Goal: Task Accomplishment & Management: Manage account settings

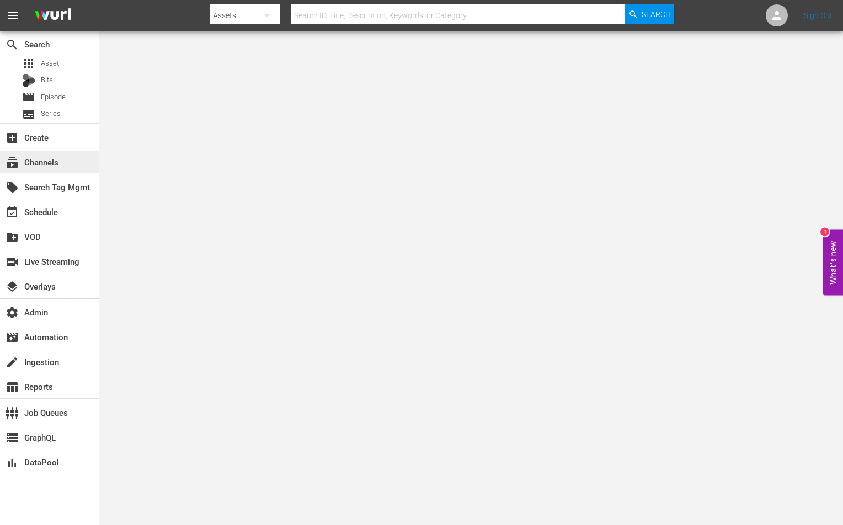
click at [73, 161] on div "subscriptions Channels" at bounding box center [49, 162] width 99 height 22
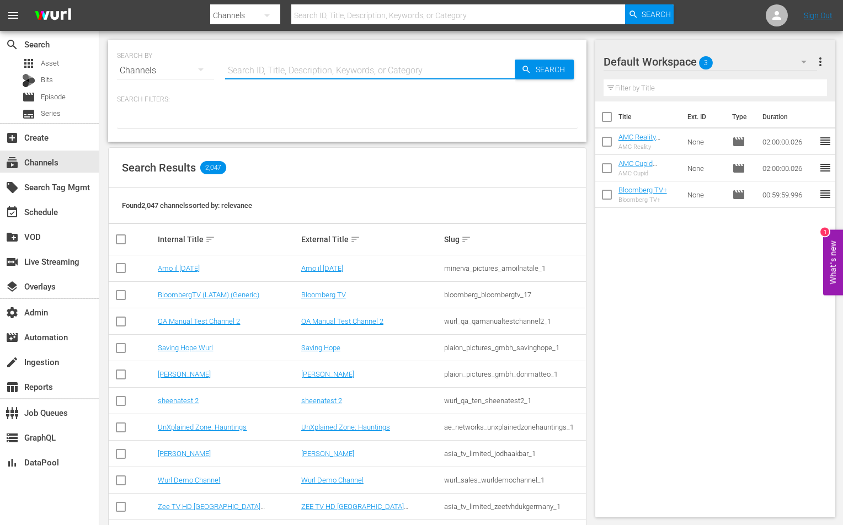
click at [255, 81] on input "text" at bounding box center [370, 70] width 290 height 26
click at [327, 292] on link "Bloomberg TV" at bounding box center [323, 295] width 45 height 8
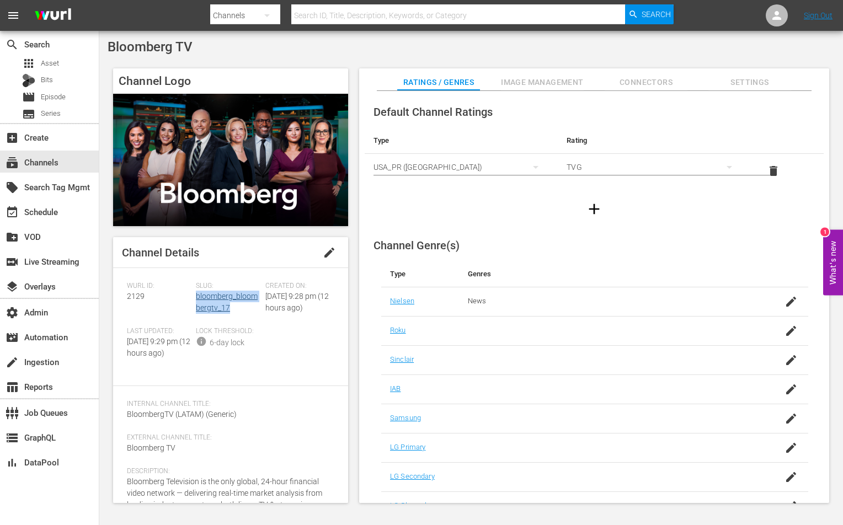
drag, startPoint x: 234, startPoint y: 306, endPoint x: 196, endPoint y: 300, distance: 38.6
click at [196, 300] on div "Slug: bloomberg_bloombergtv_17" at bounding box center [230, 304] width 69 height 45
copy link "bloomberg_bloombergtv_17"
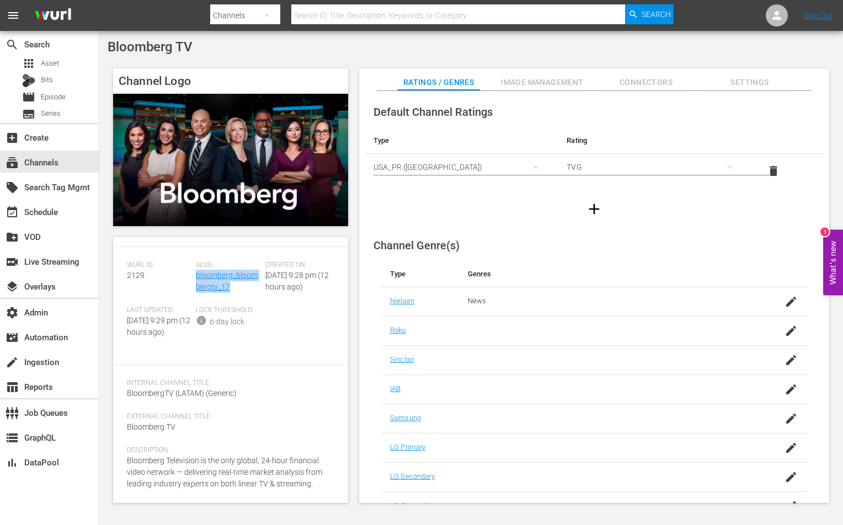
click at [525, 83] on span "Image Management" at bounding box center [542, 83] width 83 height 14
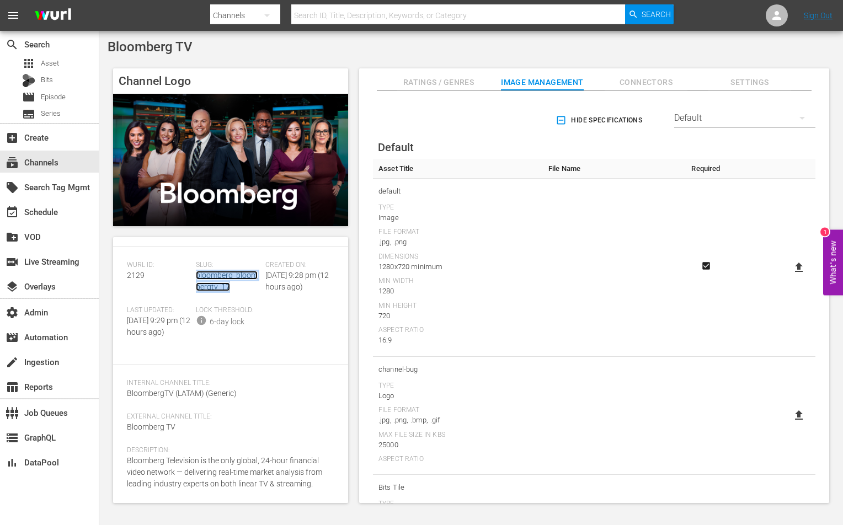
click at [212, 271] on link "bloomberg_bloombergtv_17" at bounding box center [227, 281] width 62 height 20
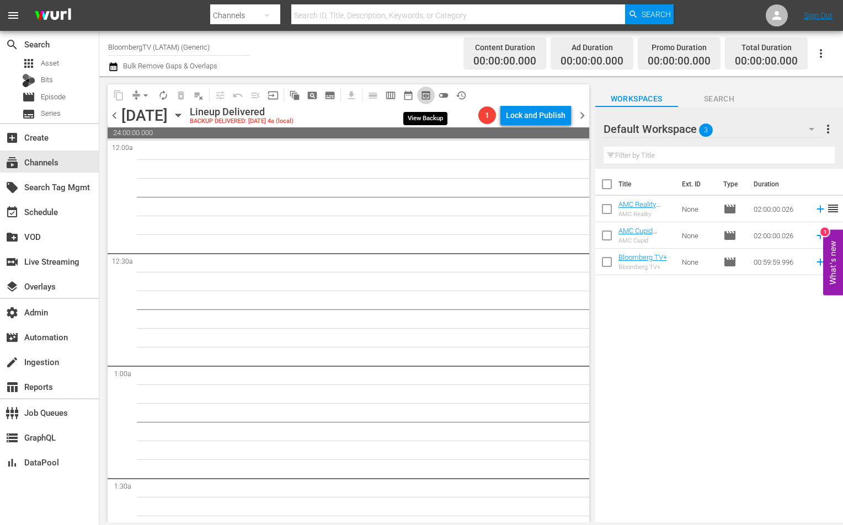
click at [424, 90] on span "preview_outlined" at bounding box center [425, 95] width 11 height 11
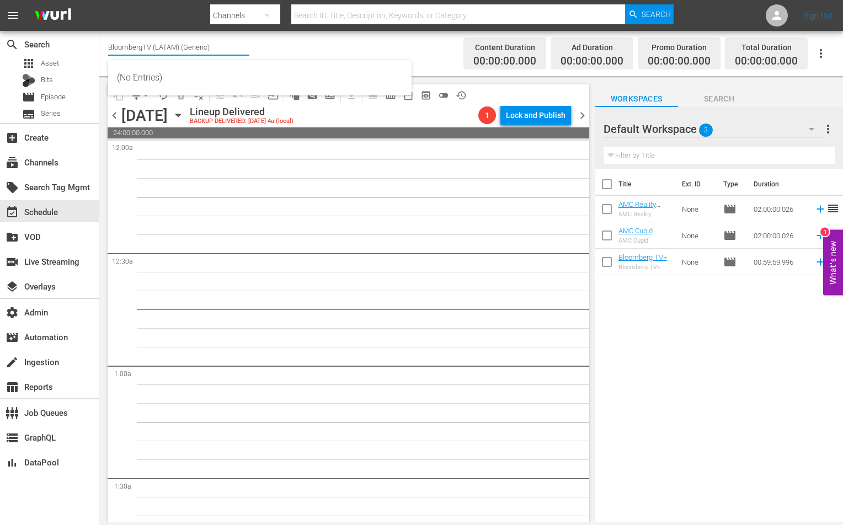
click at [124, 50] on input "BloombergTV (LATAM) (Generic)" at bounding box center [178, 47] width 141 height 26
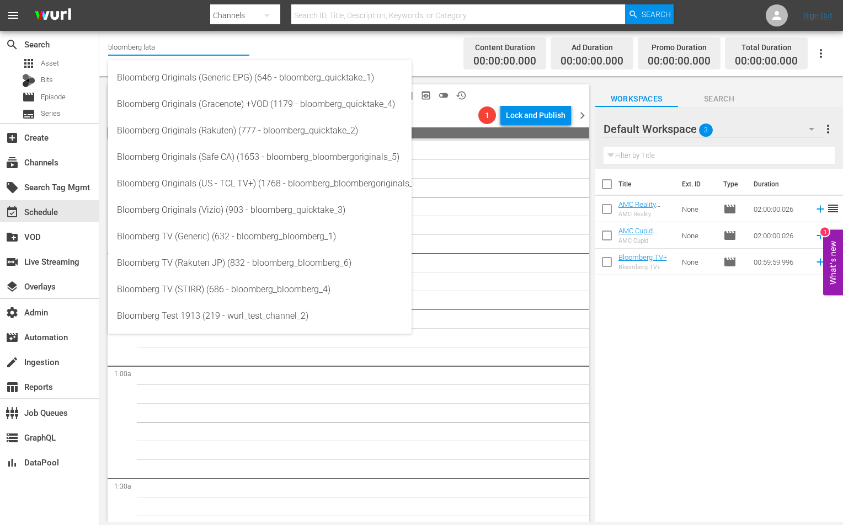
type input "bloomberg latam"
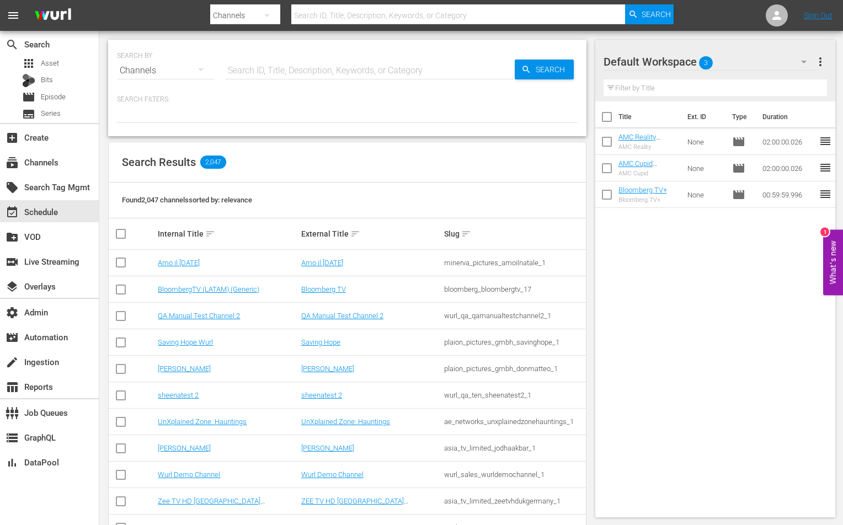
click at [283, 75] on input "text" at bounding box center [370, 70] width 290 height 26
type input "bloomberg latam"
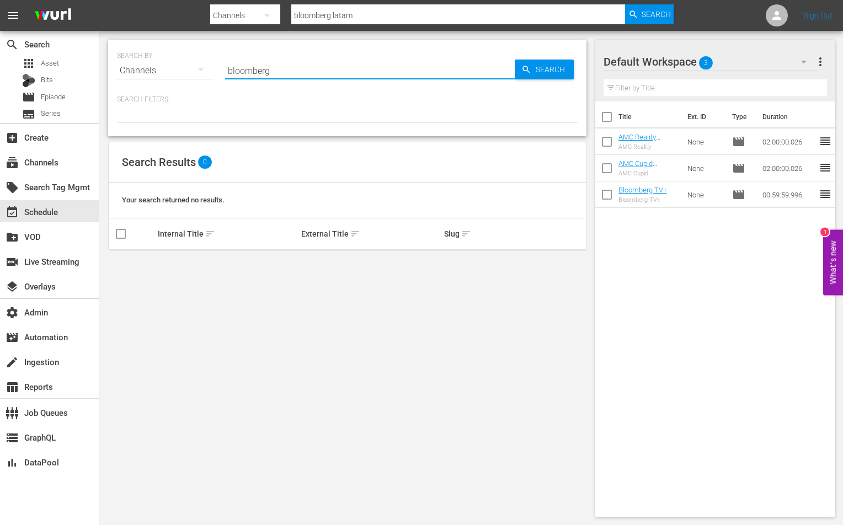
type input "bloomberg"
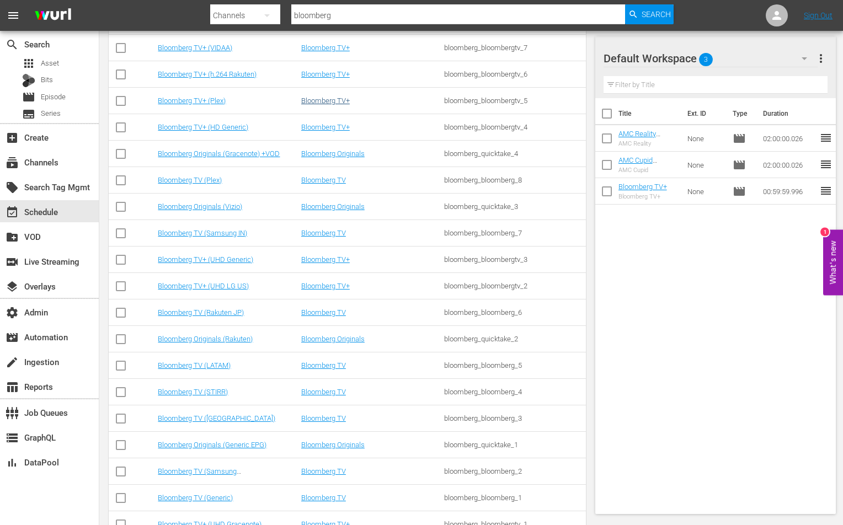
scroll to position [592, 0]
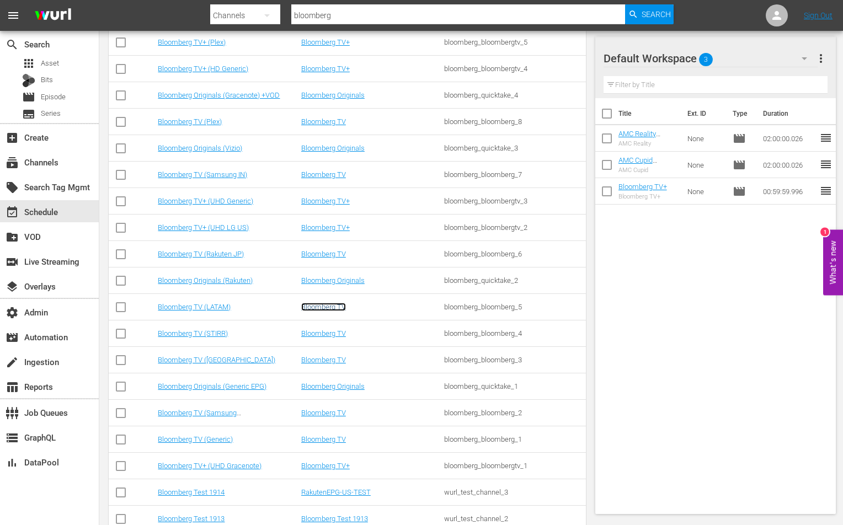
click at [332, 308] on link "Bloomberg TV" at bounding box center [323, 307] width 45 height 8
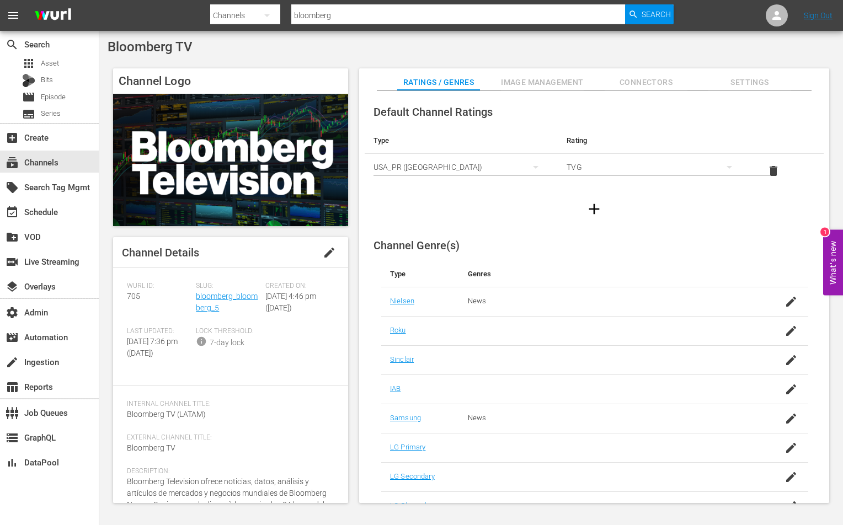
click at [222, 301] on div "Slug: bloomberg_bloomberg_5" at bounding box center [230, 304] width 69 height 45
click at [222, 290] on span "Slug:" at bounding box center [227, 286] width 63 height 9
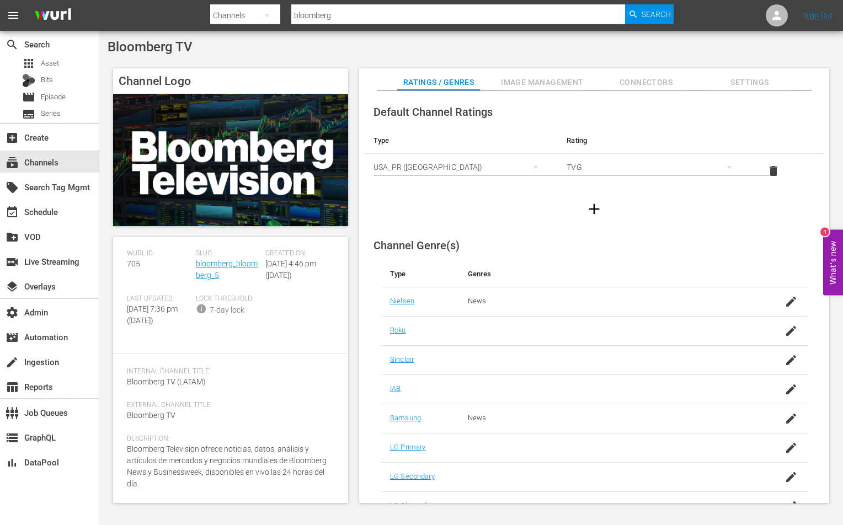
scroll to position [54, 0]
click at [208, 259] on link "bloomberg_bloomberg_5" at bounding box center [227, 269] width 62 height 20
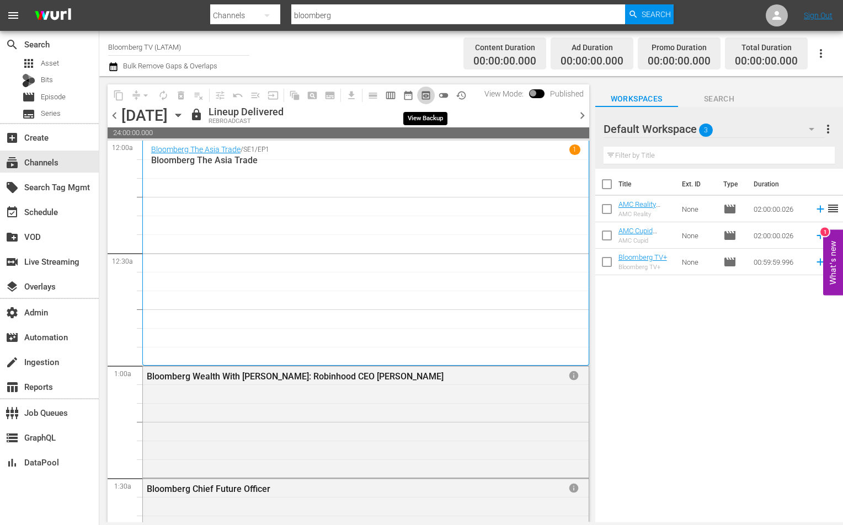
click at [433, 99] on button "preview_outlined" at bounding box center [426, 96] width 18 height 18
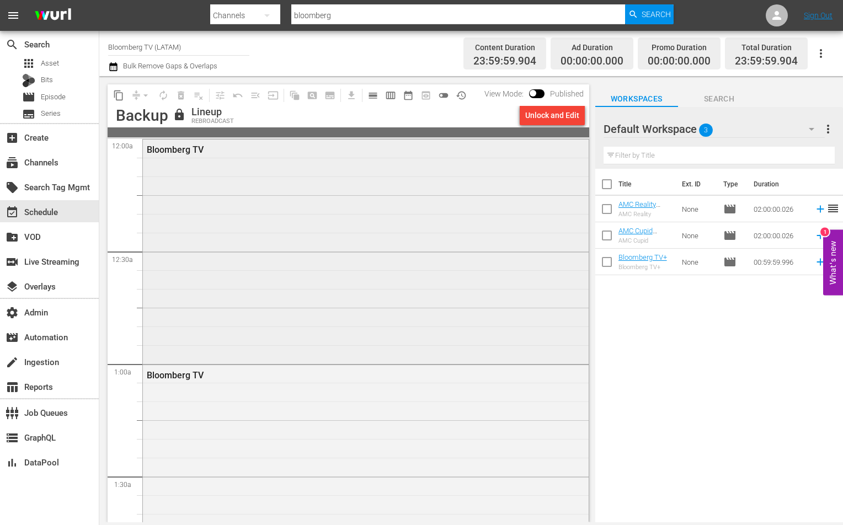
click at [335, 172] on div "Bloomberg TV" at bounding box center [366, 251] width 446 height 222
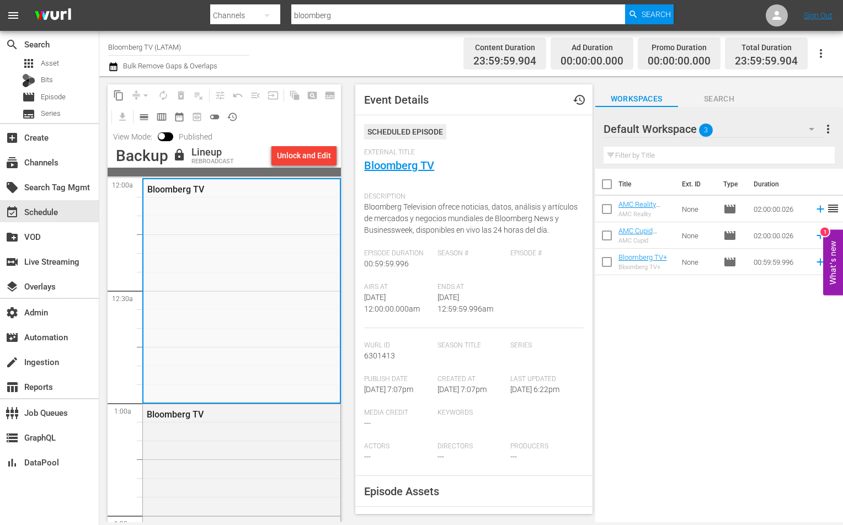
click at [393, 174] on div "External Title Bloomberg TV" at bounding box center [473, 167] width 219 height 39
click at [393, 167] on link "Bloomberg TV" at bounding box center [399, 165] width 70 height 13
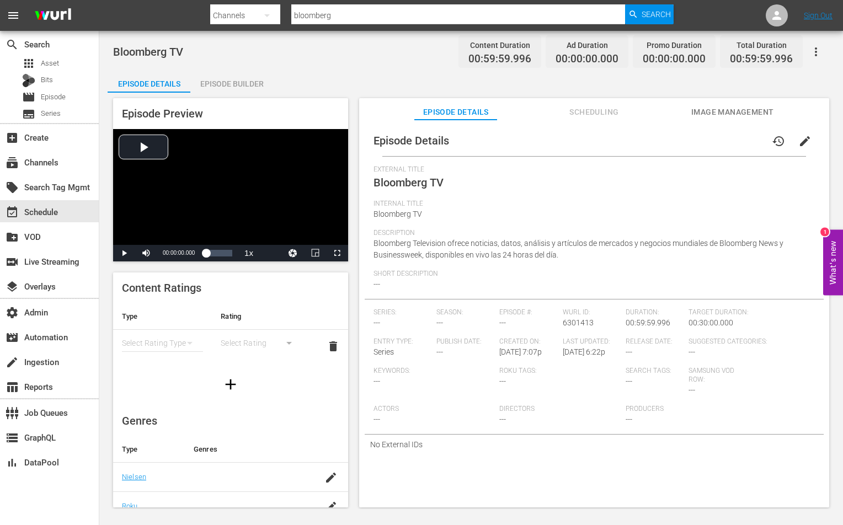
click at [814, 55] on icon "button" at bounding box center [816, 51] width 13 height 13
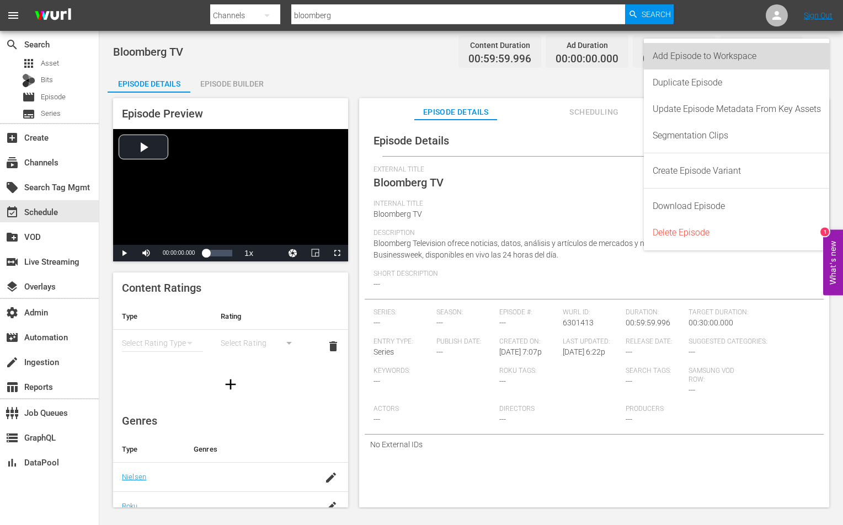
click at [762, 56] on div "Add Episode to Workspace" at bounding box center [737, 56] width 168 height 26
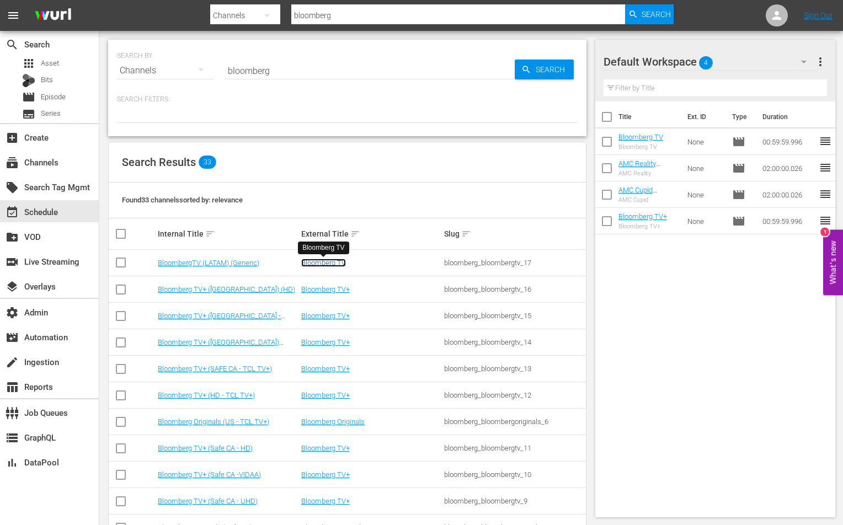
click at [303, 264] on link "Bloomberg TV" at bounding box center [323, 263] width 45 height 8
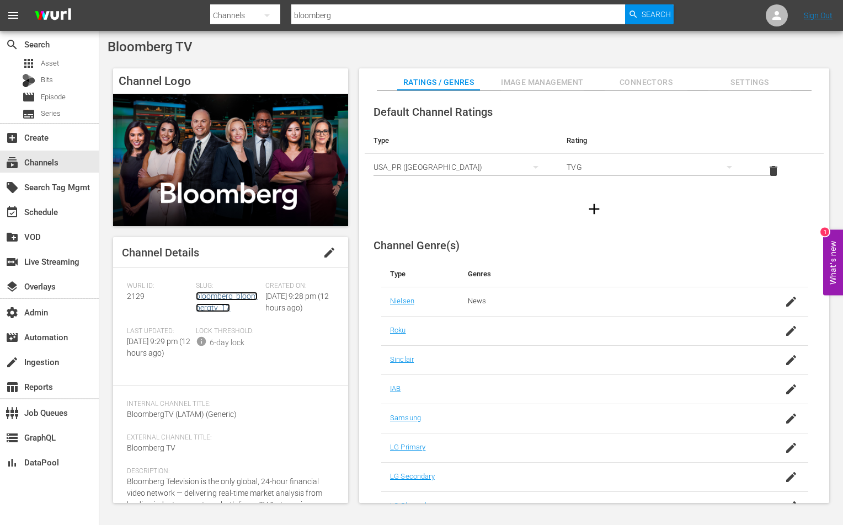
click at [204, 312] on link "bloomberg_bloombergtv_17" at bounding box center [227, 302] width 62 height 20
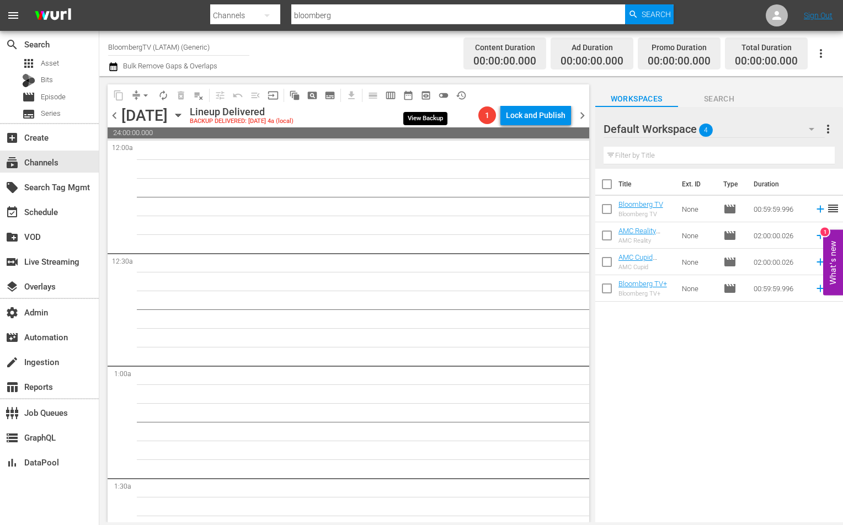
click at [427, 93] on span "preview_outlined" at bounding box center [425, 95] width 11 height 11
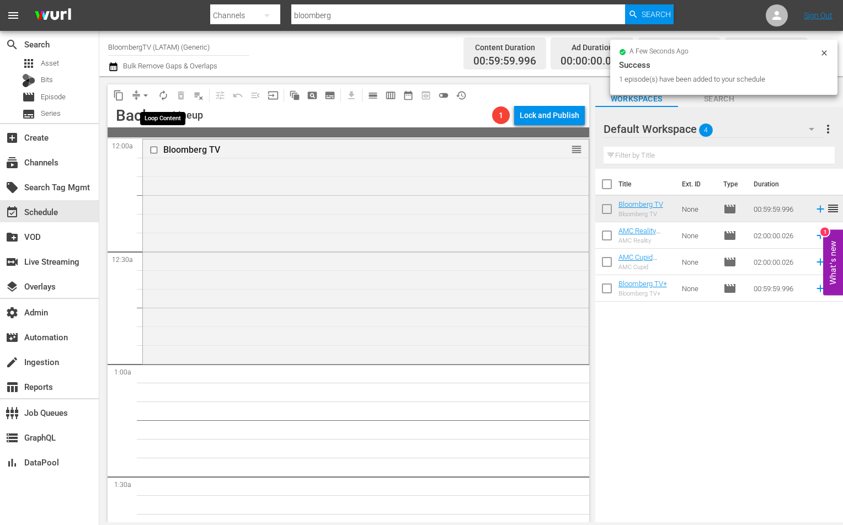
click at [168, 99] on span "autorenew_outlined" at bounding box center [163, 95] width 11 height 11
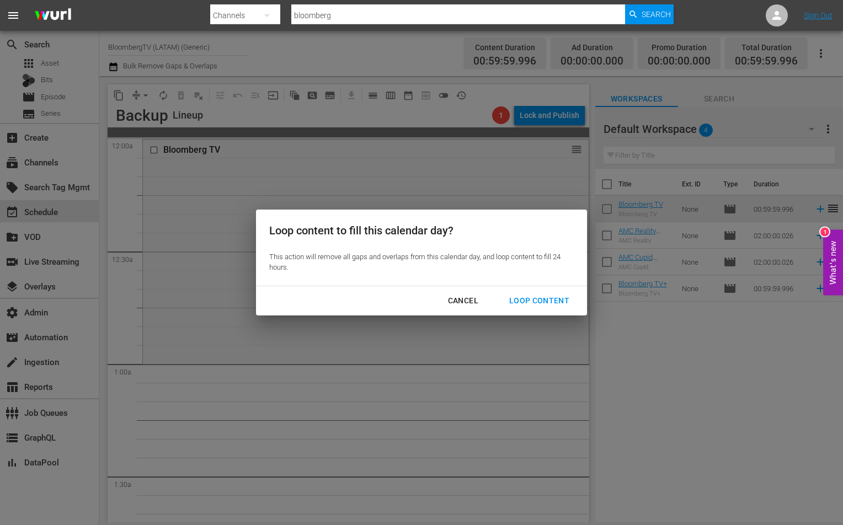
click at [558, 314] on div "Cancel Loop Content" at bounding box center [421, 300] width 331 height 29
click at [557, 301] on div "Loop Content" at bounding box center [540, 301] width 78 height 14
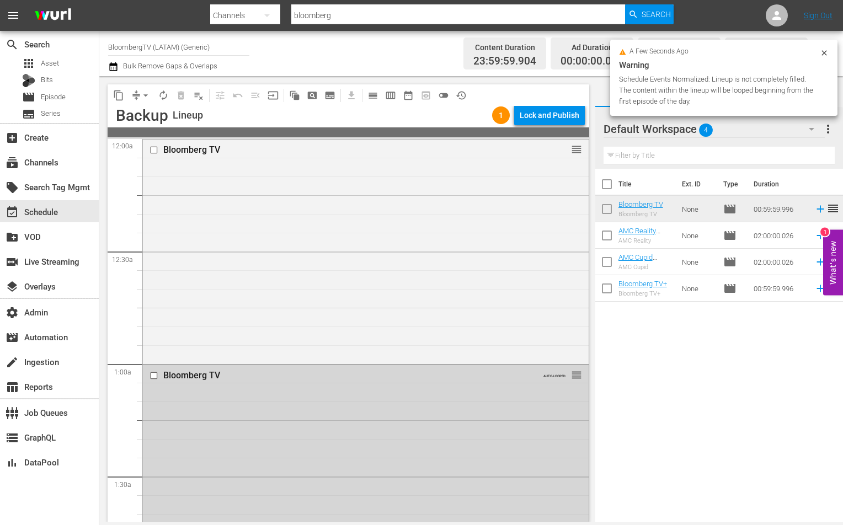
click at [541, 113] on div "Lock and Publish" at bounding box center [550, 115] width 60 height 20
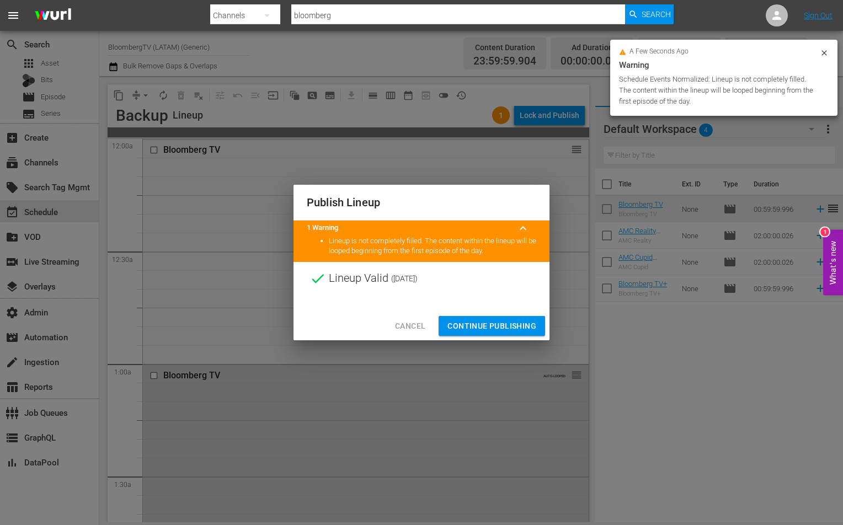
drag, startPoint x: 471, startPoint y: 324, endPoint x: 372, endPoint y: 310, distance: 99.7
click at [471, 324] on span "Continue Publishing" at bounding box center [492, 327] width 89 height 14
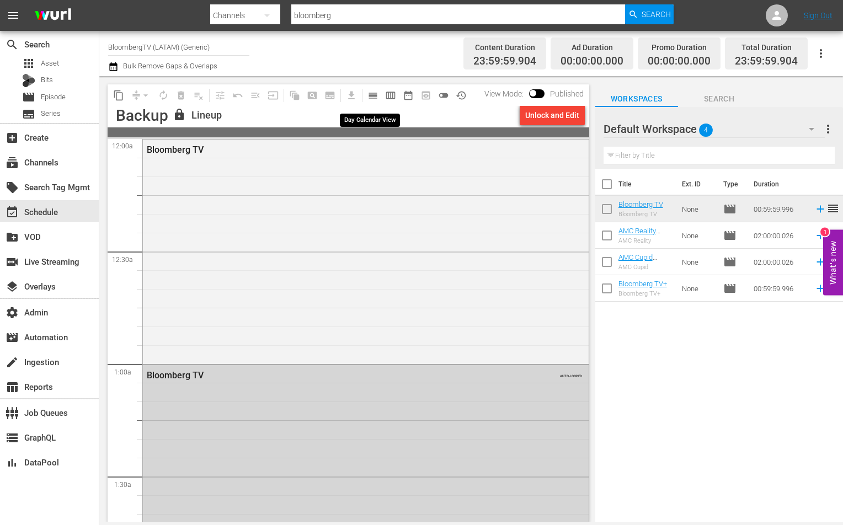
click at [370, 98] on span "calendar_view_day_outlined" at bounding box center [373, 95] width 11 height 11
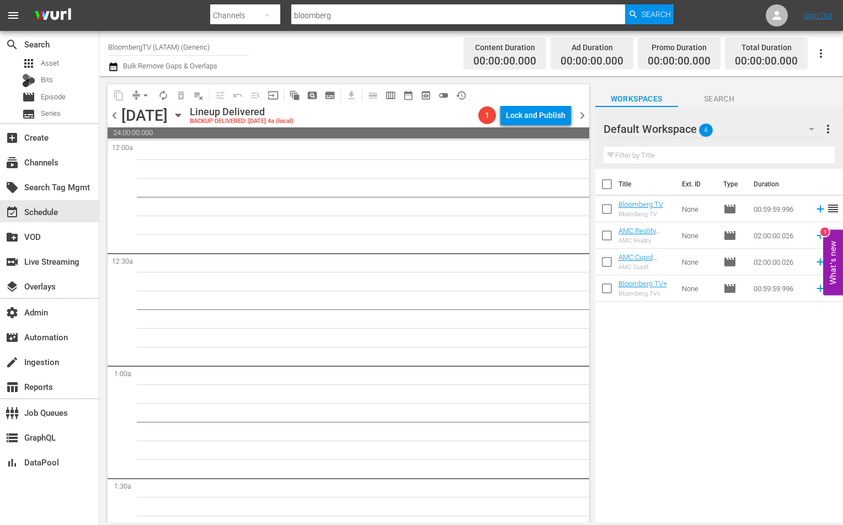
click at [69, 173] on div "subscriptions Channels" at bounding box center [49, 161] width 99 height 25
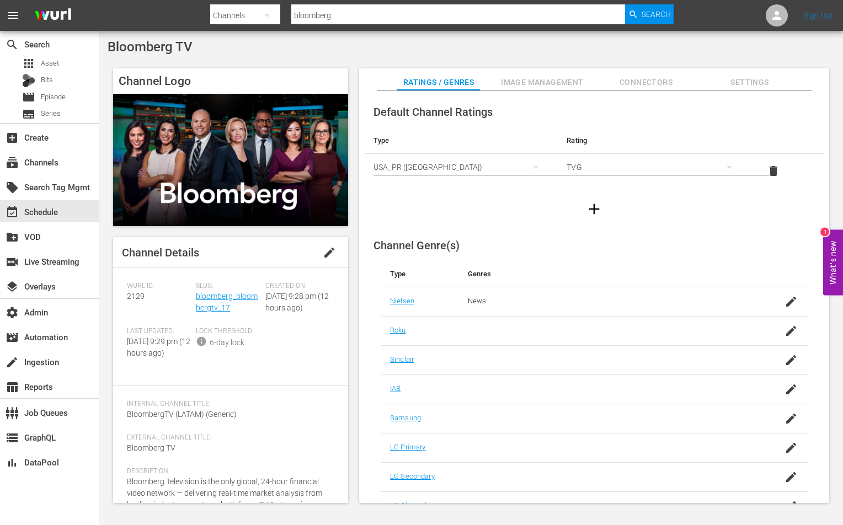
scroll to position [44, 0]
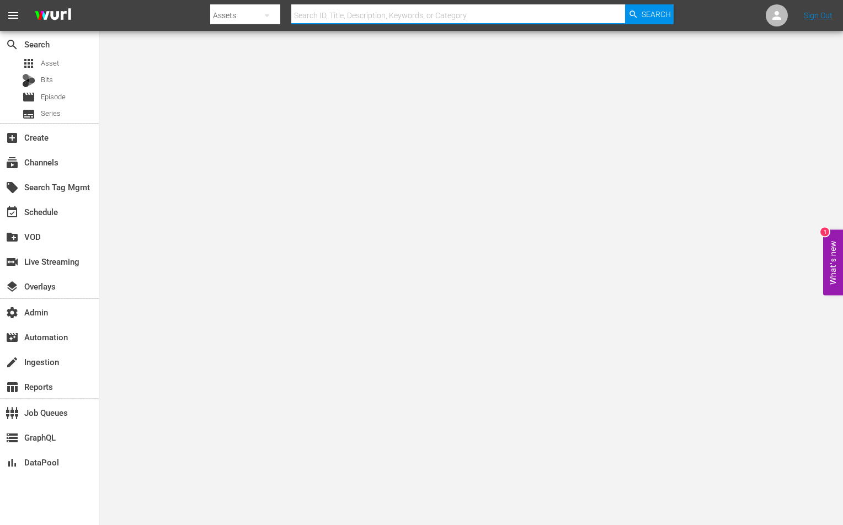
click at [321, 18] on input "text" at bounding box center [458, 15] width 334 height 26
type input "bloomberg_5"
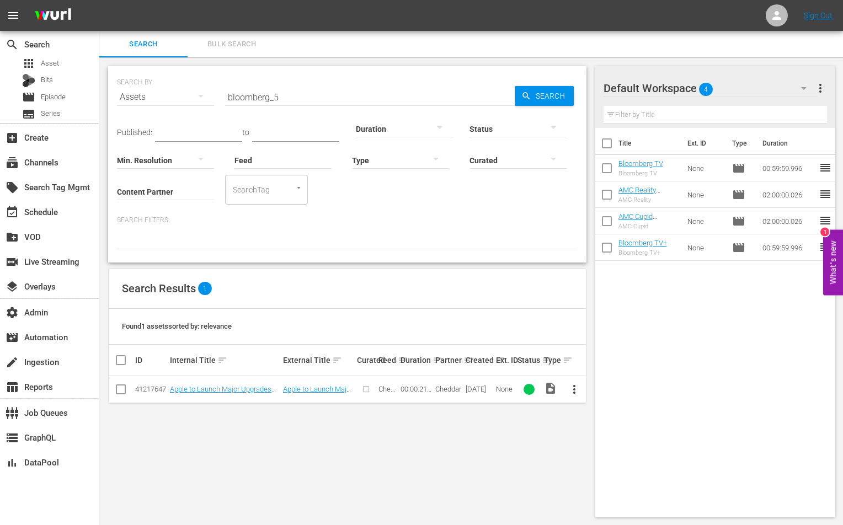
click at [104, 96] on div "SEARCH BY Search By Assets Search ID, Title, Description, Keywords, or Category…" at bounding box center [347, 291] width 496 height 469
click at [138, 96] on div "Assets" at bounding box center [165, 97] width 97 height 31
click at [144, 140] on div "Channels" at bounding box center [152, 136] width 44 height 18
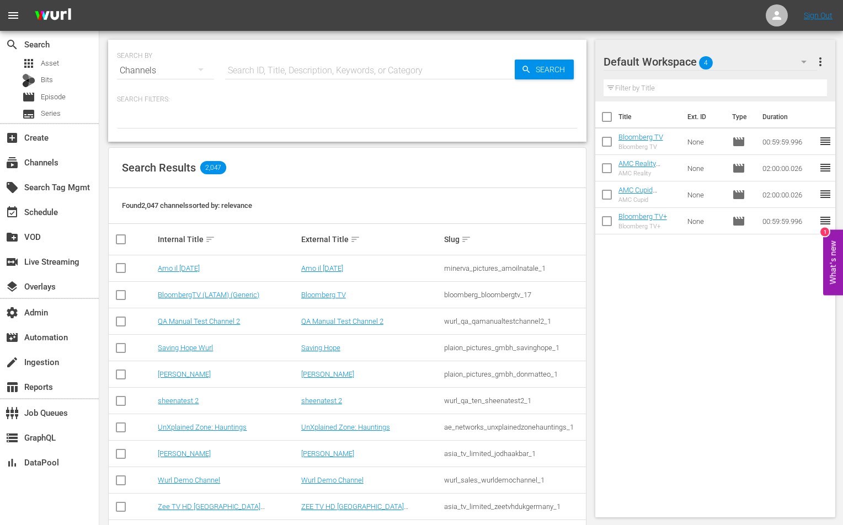
click at [353, 70] on input "text" at bounding box center [370, 70] width 290 height 26
type input "bloomberg_5"
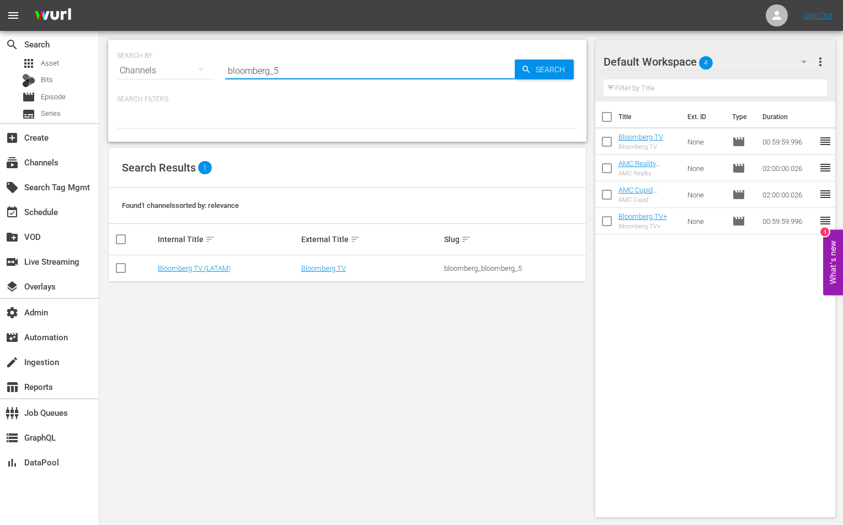
click at [322, 273] on td "Bloomberg TV" at bounding box center [371, 268] width 143 height 26
click at [322, 267] on link "Bloomberg TV" at bounding box center [323, 268] width 45 height 8
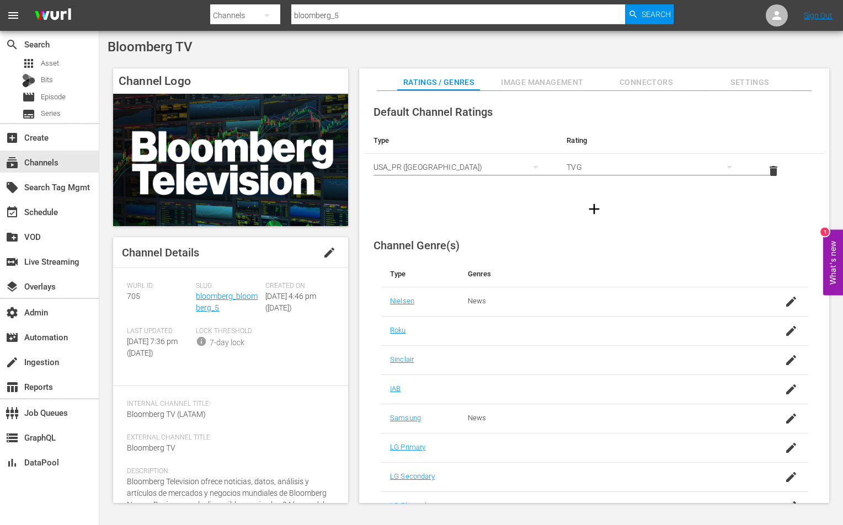
scroll to position [56, 0]
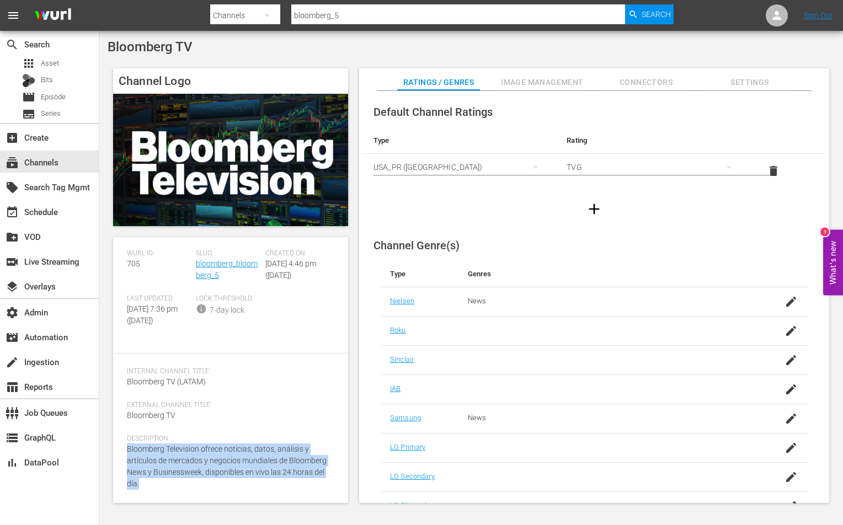
drag, startPoint x: 210, startPoint y: 488, endPoint x: 121, endPoint y: 454, distance: 95.2
click at [121, 454] on div "Channel Details edit Wurl ID: 705 Slug: bloomberg_bloomberg_5 Created On: Mon D…" at bounding box center [230, 370] width 235 height 266
copy span "Bloomberg Television ofrece noticias, datos, análisis y artículos de mercados y…"
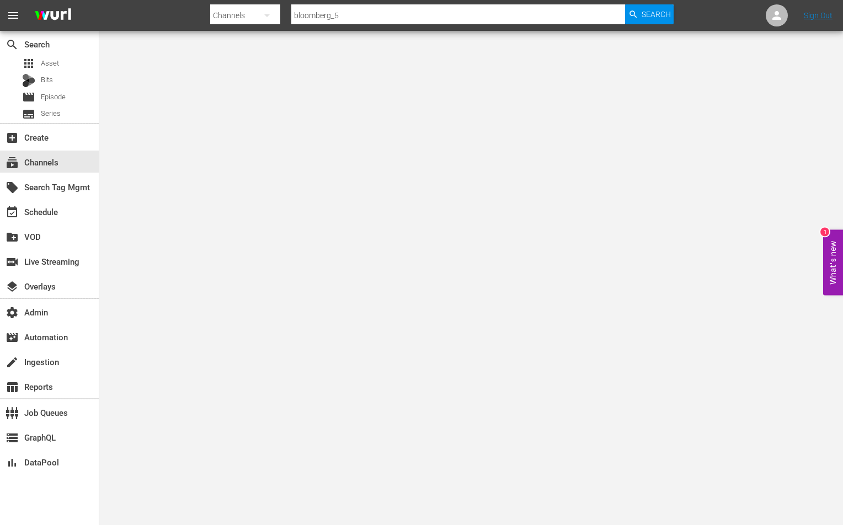
click at [391, 6] on input "bloomberg_5" at bounding box center [458, 15] width 334 height 26
click at [389, 13] on input "bloomberg_5" at bounding box center [458, 15] width 334 height 26
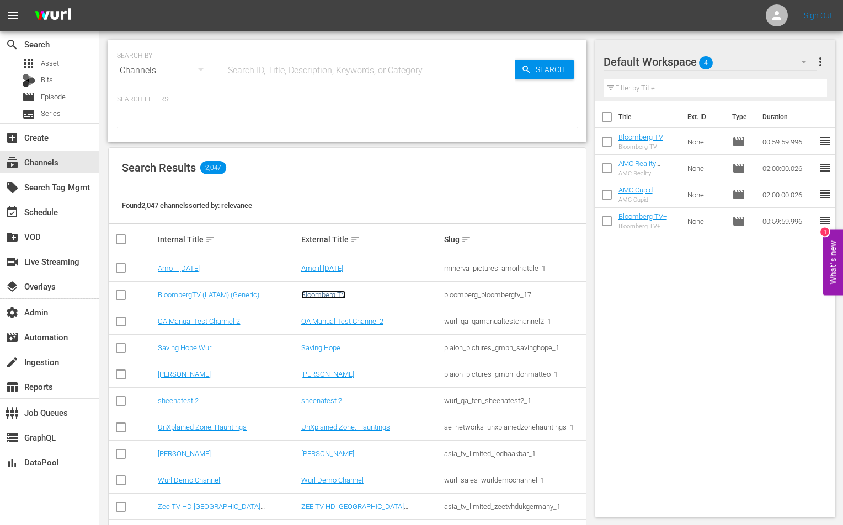
click at [315, 296] on link "Bloomberg TV" at bounding box center [323, 295] width 45 height 8
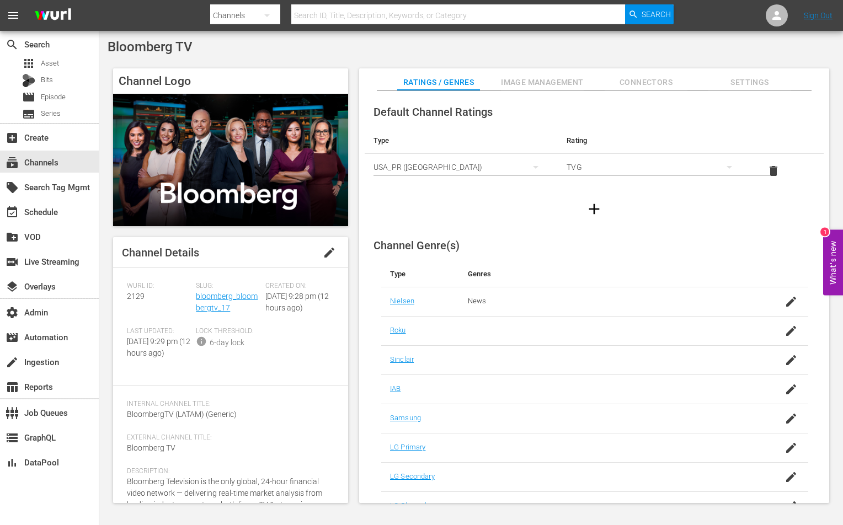
click at [323, 251] on span "edit" at bounding box center [329, 252] width 13 height 13
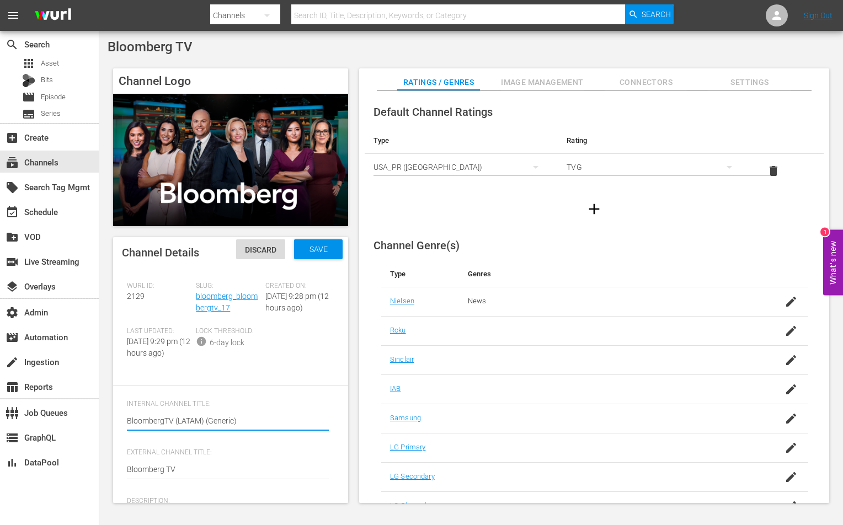
scroll to position [87, 0]
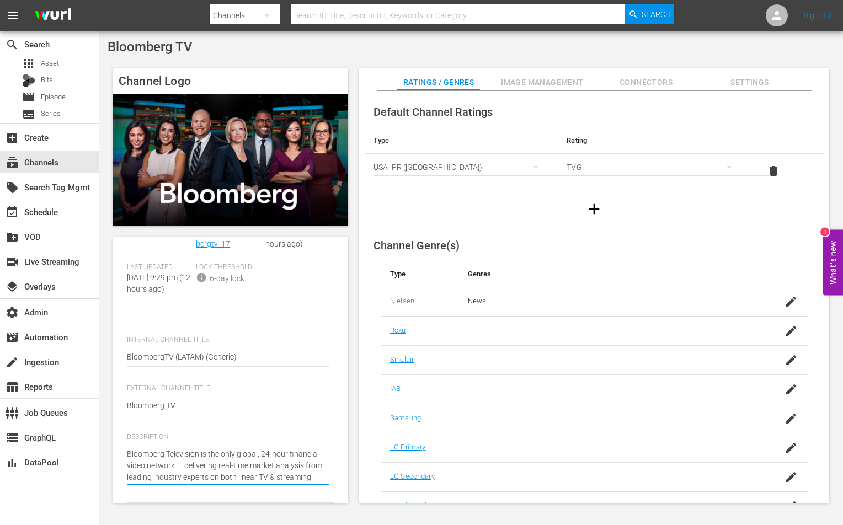
click at [241, 472] on textarea "Bloomberg Television is the only global, 24-hour financial video network — deli…" at bounding box center [228, 466] width 202 height 35
paste textarea "ofrece noticias, datos, análisis y artículos de mercados y negocios mundiales d…"
type textarea "Bloomberg Television ofrece noticias, datos, análisis y artículos de mercados y…"
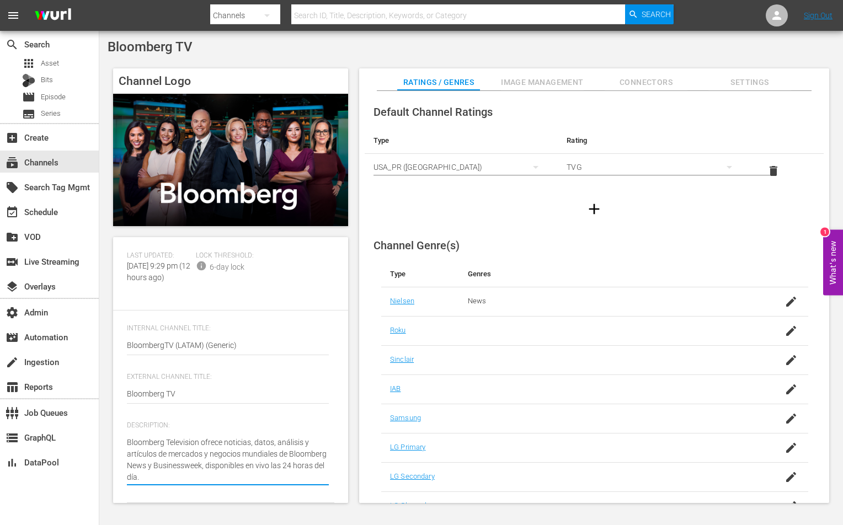
scroll to position [0, 0]
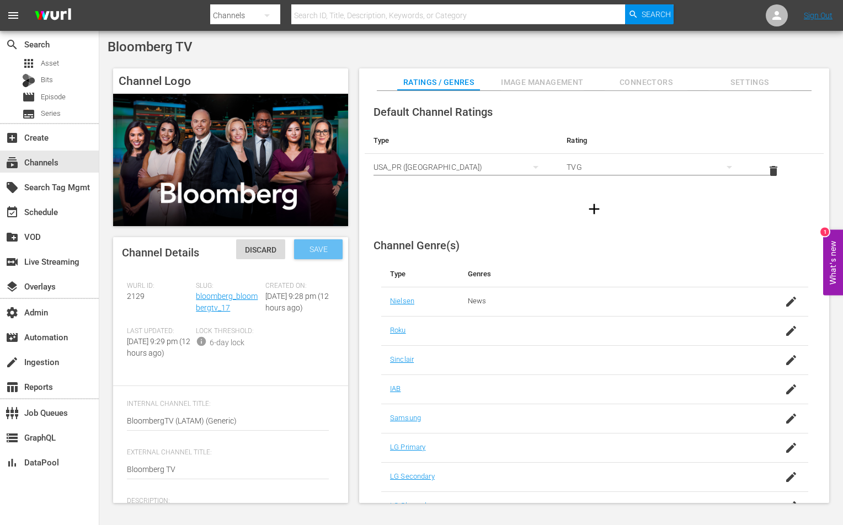
type textarea "Bloomberg Television ofrece noticias, datos, análisis y artículos de mercados y…"
click at [304, 258] on div "Save" at bounding box center [318, 249] width 49 height 20
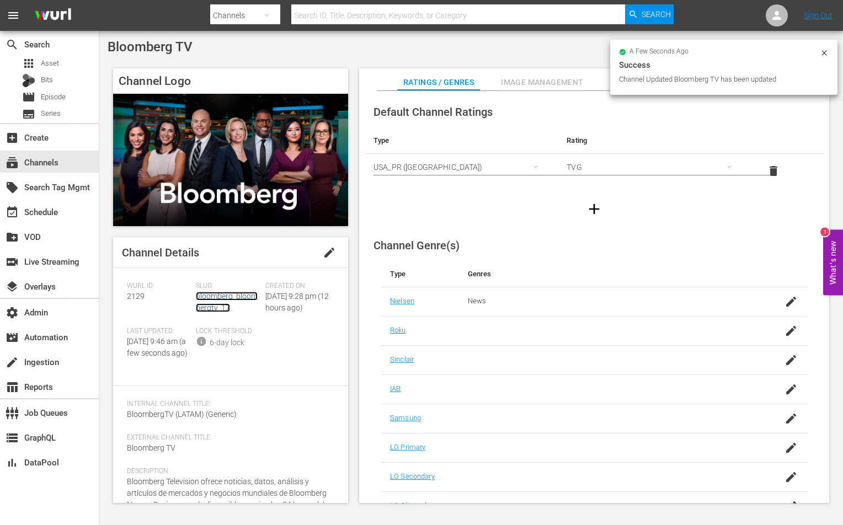
click at [214, 306] on link "bloomberg_bloombergtv_17" at bounding box center [227, 302] width 62 height 20
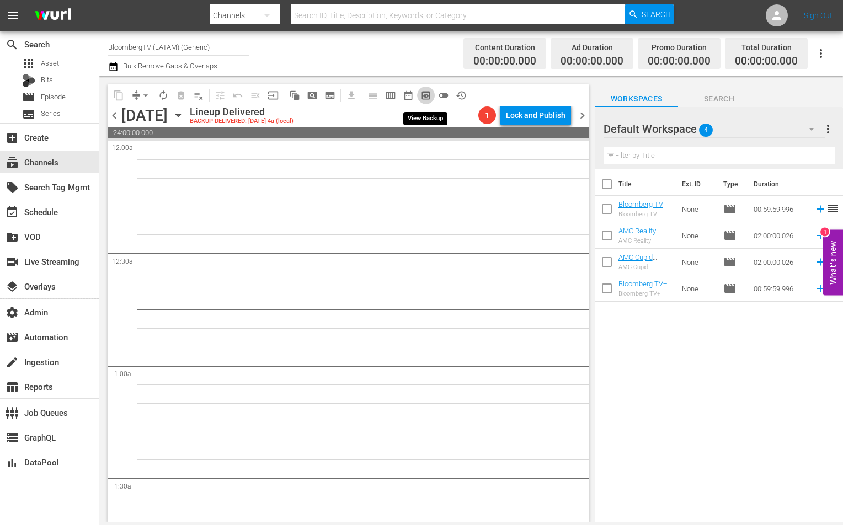
click at [419, 99] on button "preview_outlined" at bounding box center [426, 96] width 18 height 18
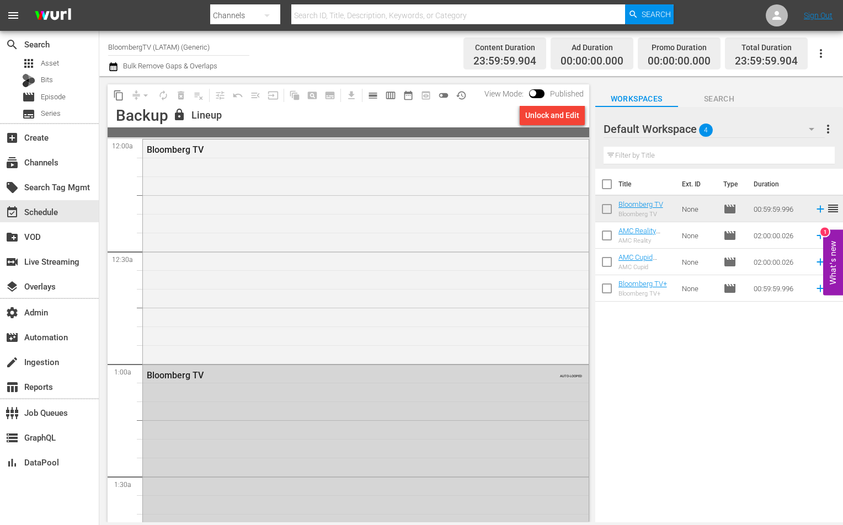
click at [287, 209] on div "Bloomberg TV" at bounding box center [366, 251] width 446 height 222
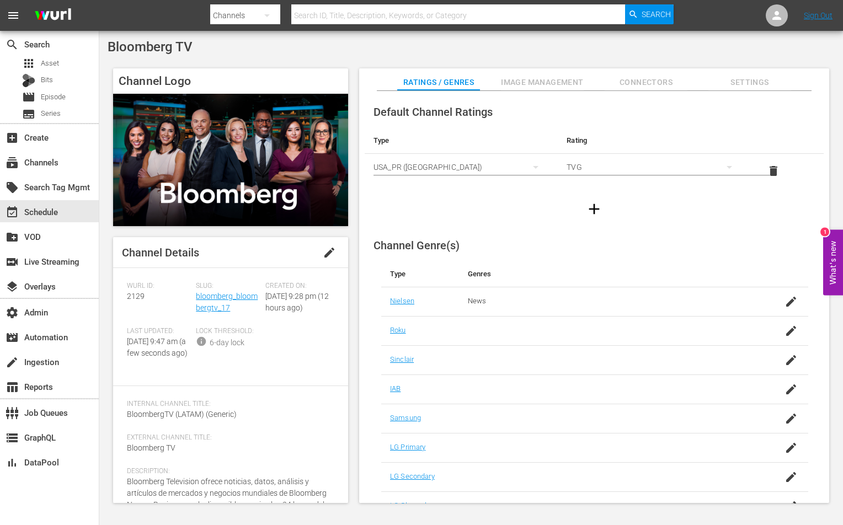
click at [134, 298] on span "2129" at bounding box center [136, 296] width 18 height 9
copy span "2129"
drag, startPoint x: 236, startPoint y: 311, endPoint x: 197, endPoint y: 300, distance: 40.7
click at [197, 300] on div "Slug: bloomberg_bloombergtv_17" at bounding box center [230, 304] width 69 height 45
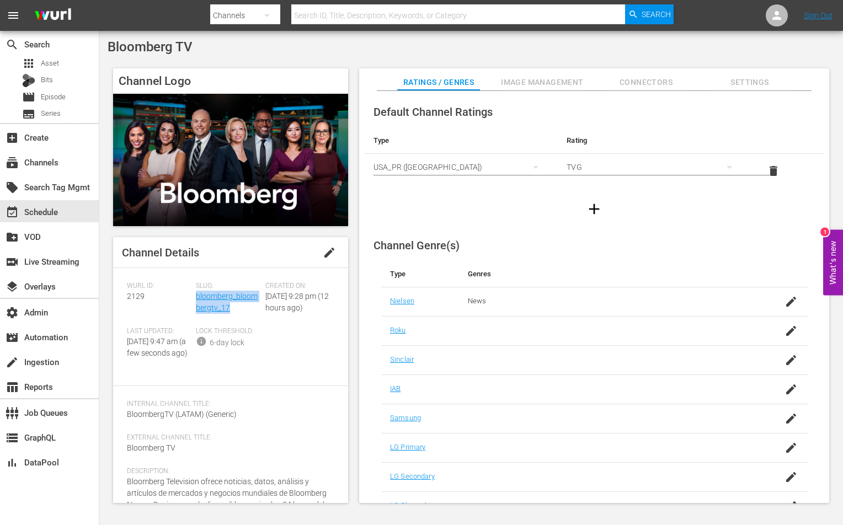
copy link "bloomberg_bloombergtv_17"
